Goal: Task Accomplishment & Management: Use online tool/utility

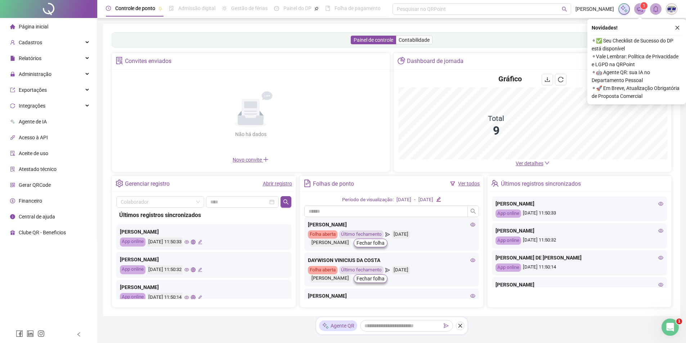
click at [677, 28] on icon "close" at bounding box center [676, 27] width 5 height 5
click at [677, 27] on div "Painel de controle Contabilidade Convites enviados Não há dados Não há dados No…" at bounding box center [391, 170] width 577 height 292
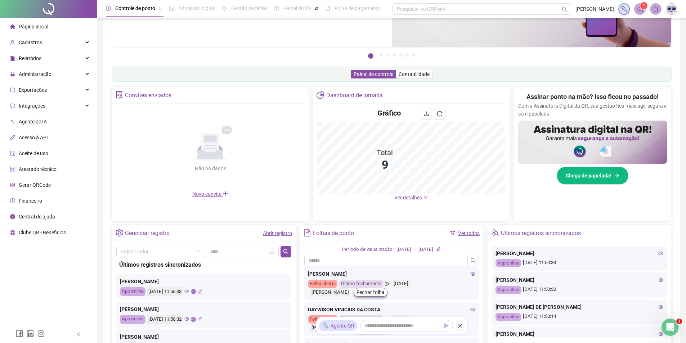
scroll to position [108, 0]
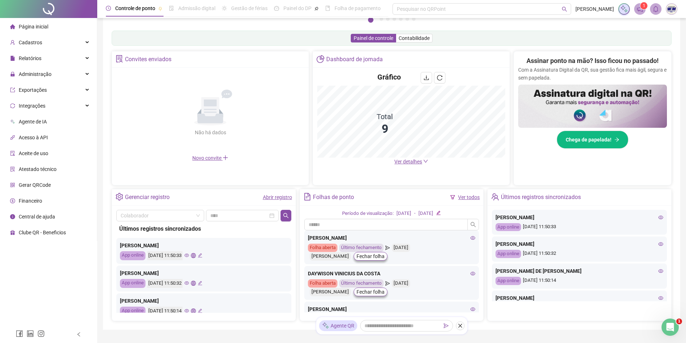
click at [271, 199] on link "Abrir registro" at bounding box center [277, 197] width 29 height 6
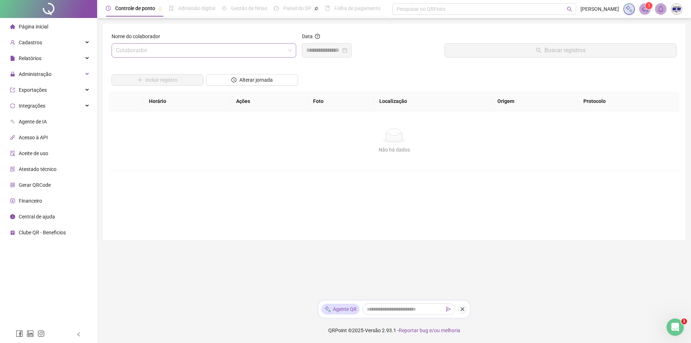
click at [178, 48] on input "search" at bounding box center [200, 51] width 169 height 14
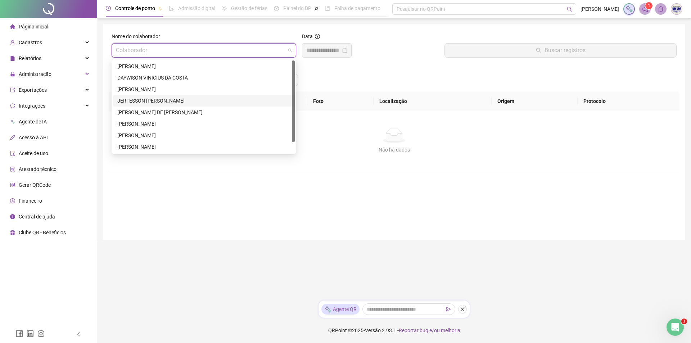
scroll to position [12, 0]
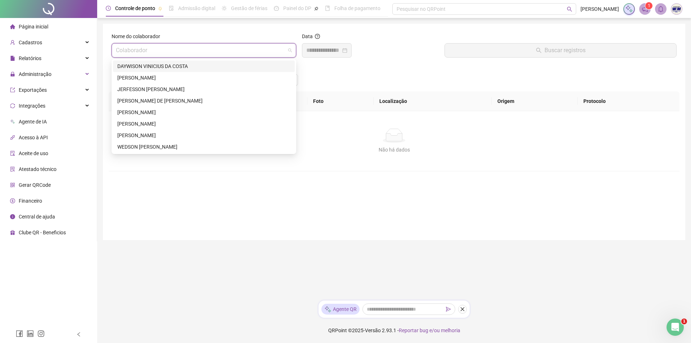
click at [175, 62] on div "DAYWISON VINICIUS DA COSTA" at bounding box center [203, 66] width 173 height 8
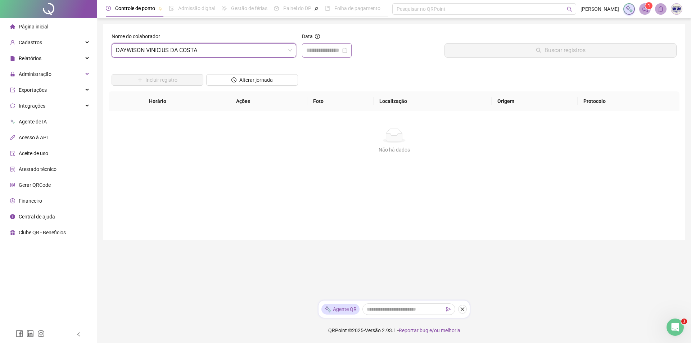
click at [347, 50] on div at bounding box center [326, 50] width 41 height 9
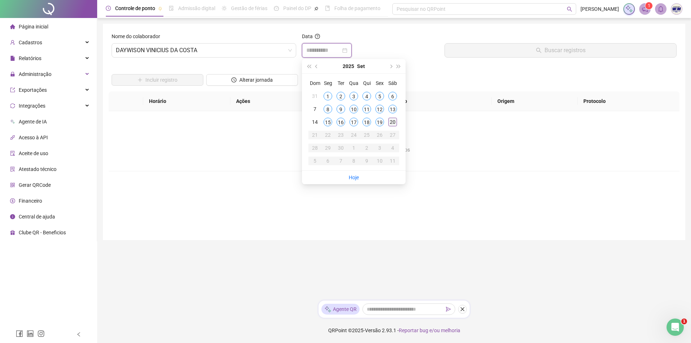
type input "**********"
click at [394, 122] on div "20" at bounding box center [392, 122] width 9 height 9
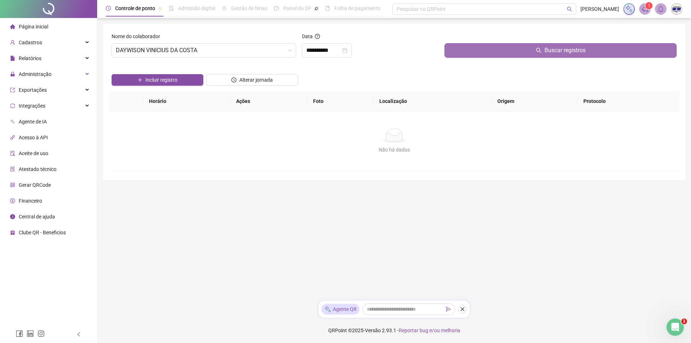
click at [481, 53] on button "Buscar registros" at bounding box center [560, 50] width 232 height 14
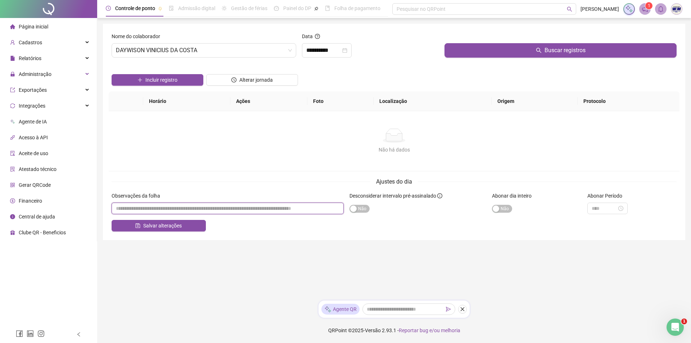
click at [123, 209] on input "textarea" at bounding box center [228, 209] width 232 height 12
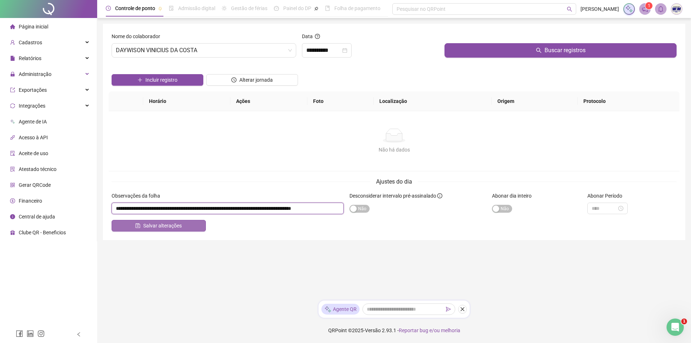
type input "**********"
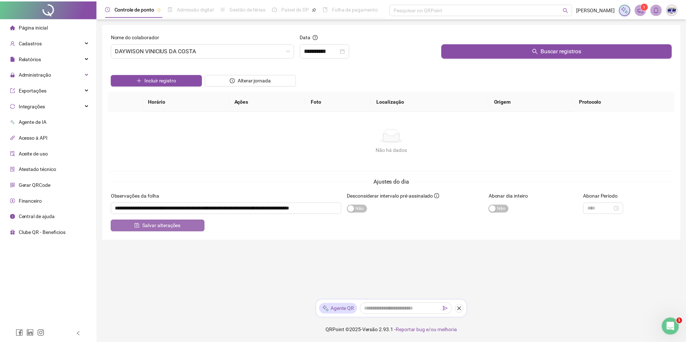
scroll to position [0, 0]
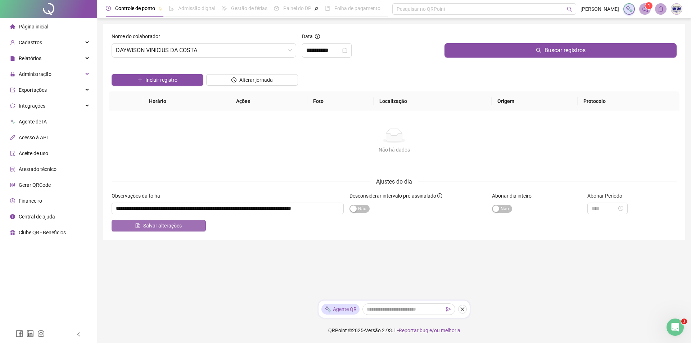
click at [157, 227] on span "Salvar alterações" at bounding box center [162, 226] width 39 height 8
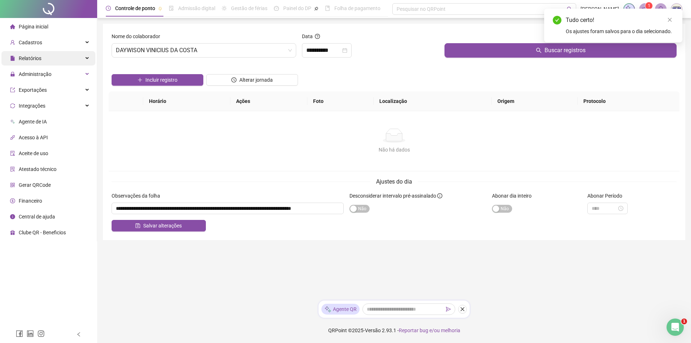
click at [28, 58] on span "Relatórios" at bounding box center [30, 58] width 23 height 6
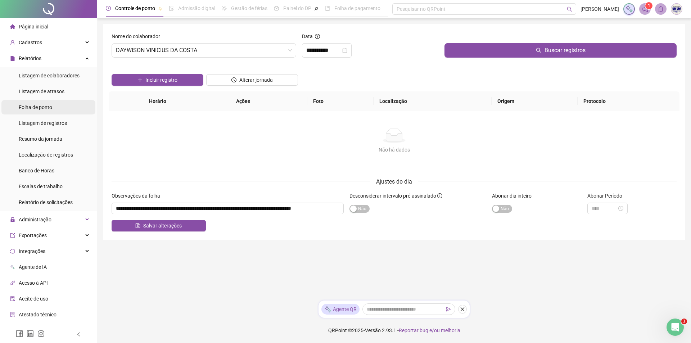
click at [49, 109] on span "Folha de ponto" at bounding box center [35, 107] width 33 height 6
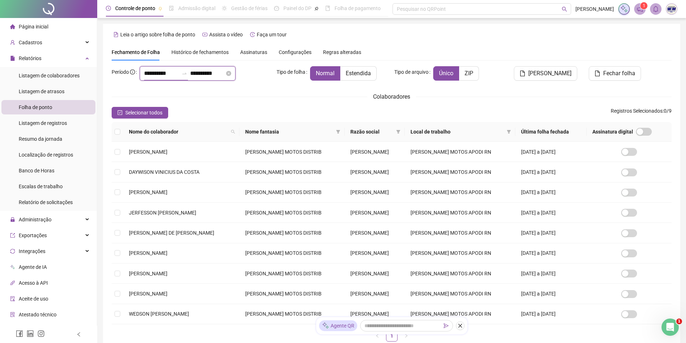
click at [147, 74] on input "**********" at bounding box center [161, 73] width 35 height 9
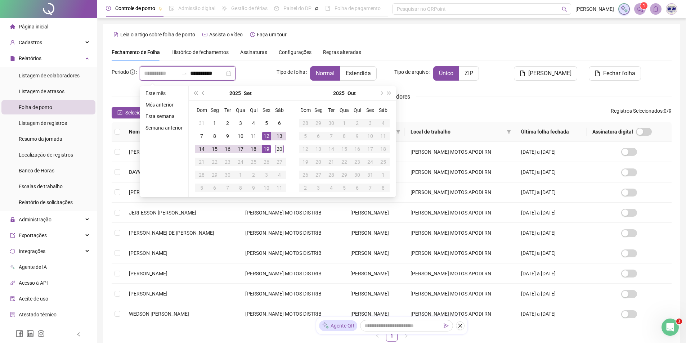
type input "**********"
click at [277, 148] on div "20" at bounding box center [279, 149] width 9 height 9
type input "**********"
click at [281, 148] on div "20" at bounding box center [279, 149] width 9 height 9
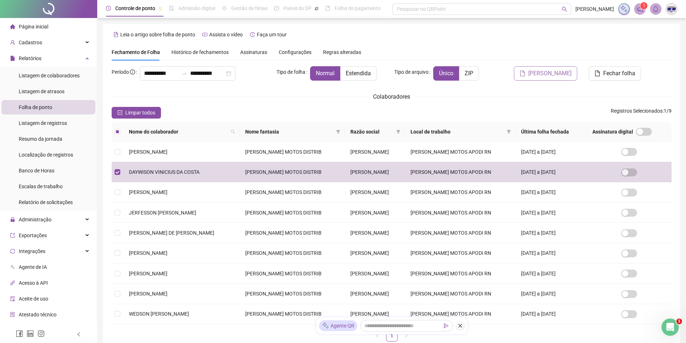
click at [549, 75] on span "Gerar espelho" at bounding box center [549, 73] width 43 height 9
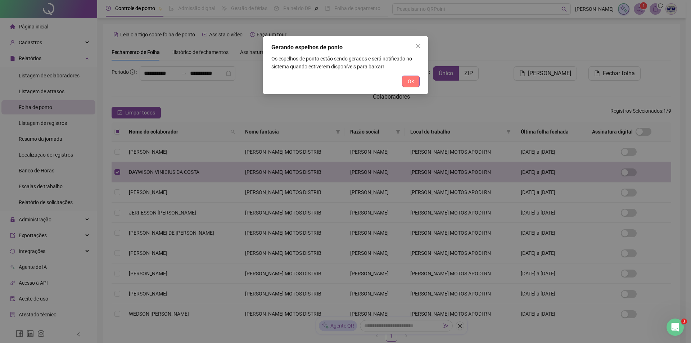
click at [408, 80] on span "Ok" at bounding box center [411, 81] width 6 height 8
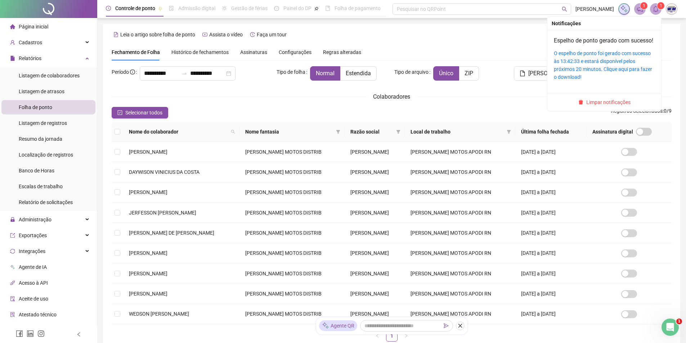
click at [657, 10] on icon "bell" at bounding box center [655, 9] width 6 height 6
click at [582, 75] on link "O espelho de ponto foi gerado com sucesso às 13:42:33 e estará disponível pelos…" at bounding box center [602, 65] width 98 height 30
